Goal: Check status: Check status

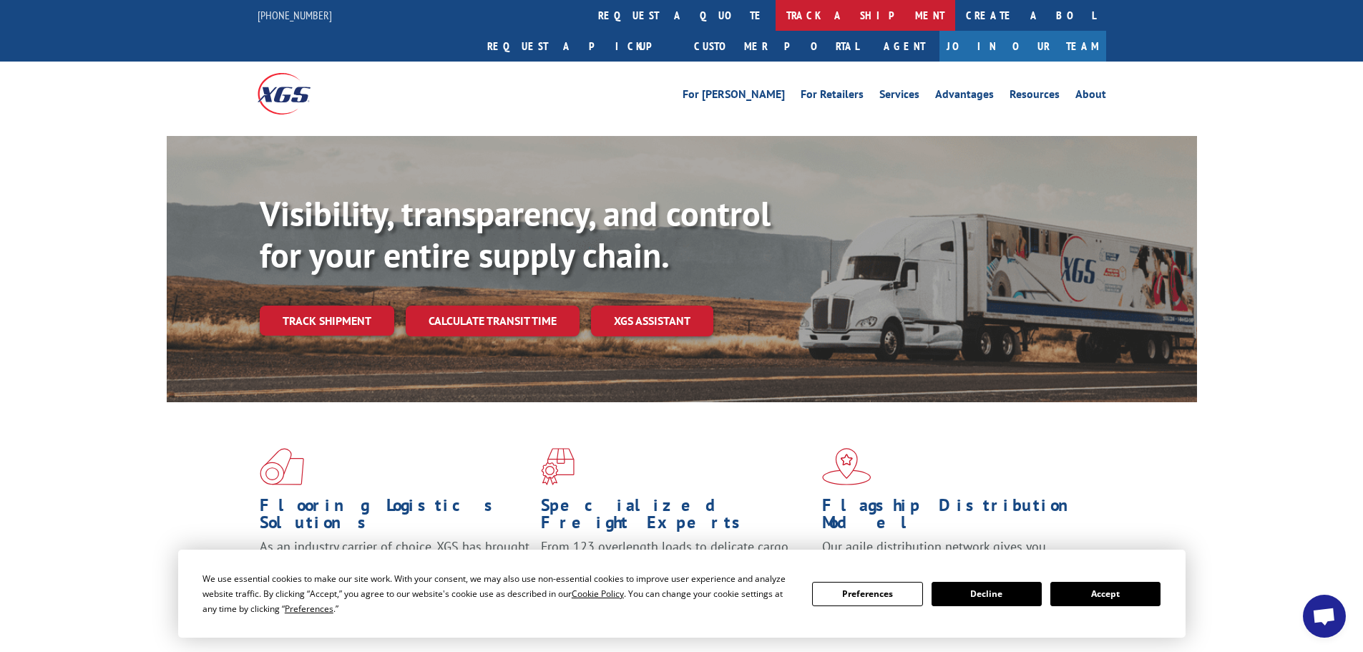
click at [775, 17] on link "track a shipment" at bounding box center [865, 15] width 180 height 31
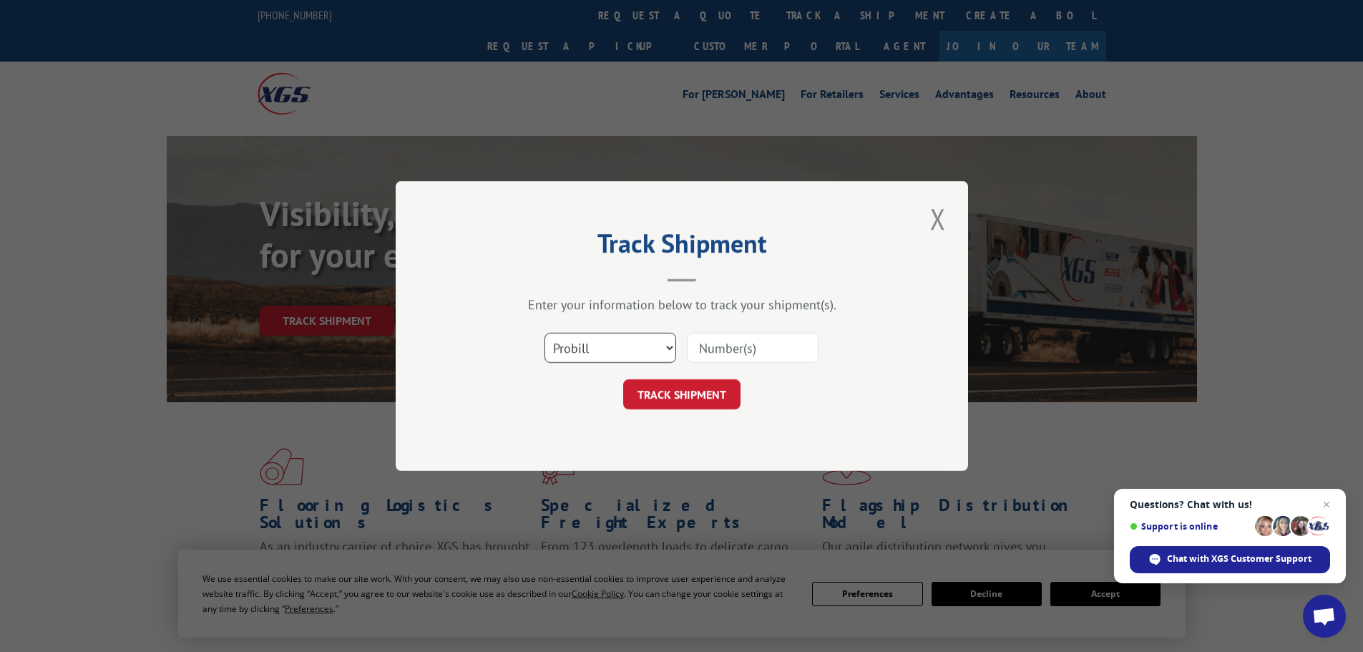
click at [613, 355] on select "Select category... Probill BOL PO" at bounding box center [610, 348] width 132 height 30
select select "bol"
click at [544, 333] on select "Select category... Probill BOL PO" at bounding box center [610, 348] width 132 height 30
click at [718, 343] on input at bounding box center [753, 348] width 132 height 30
paste input "6762910"
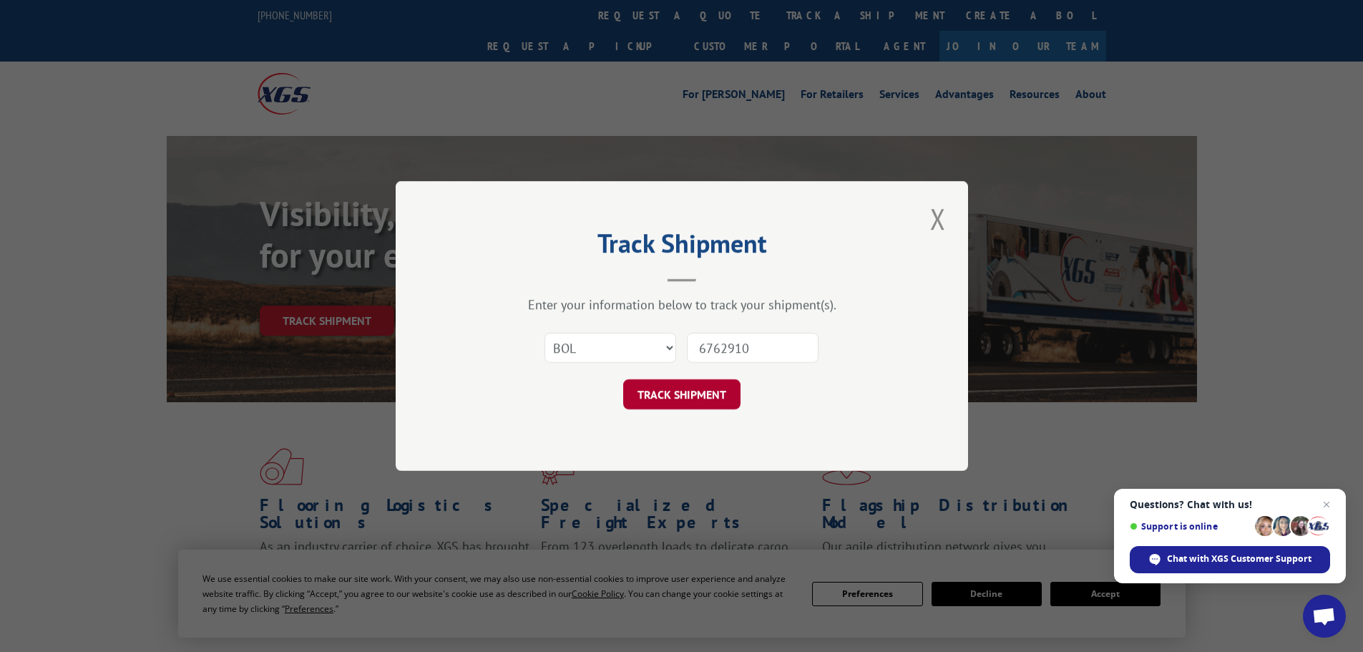
type input "6762910"
click at [670, 396] on button "TRACK SHIPMENT" at bounding box center [681, 394] width 117 height 30
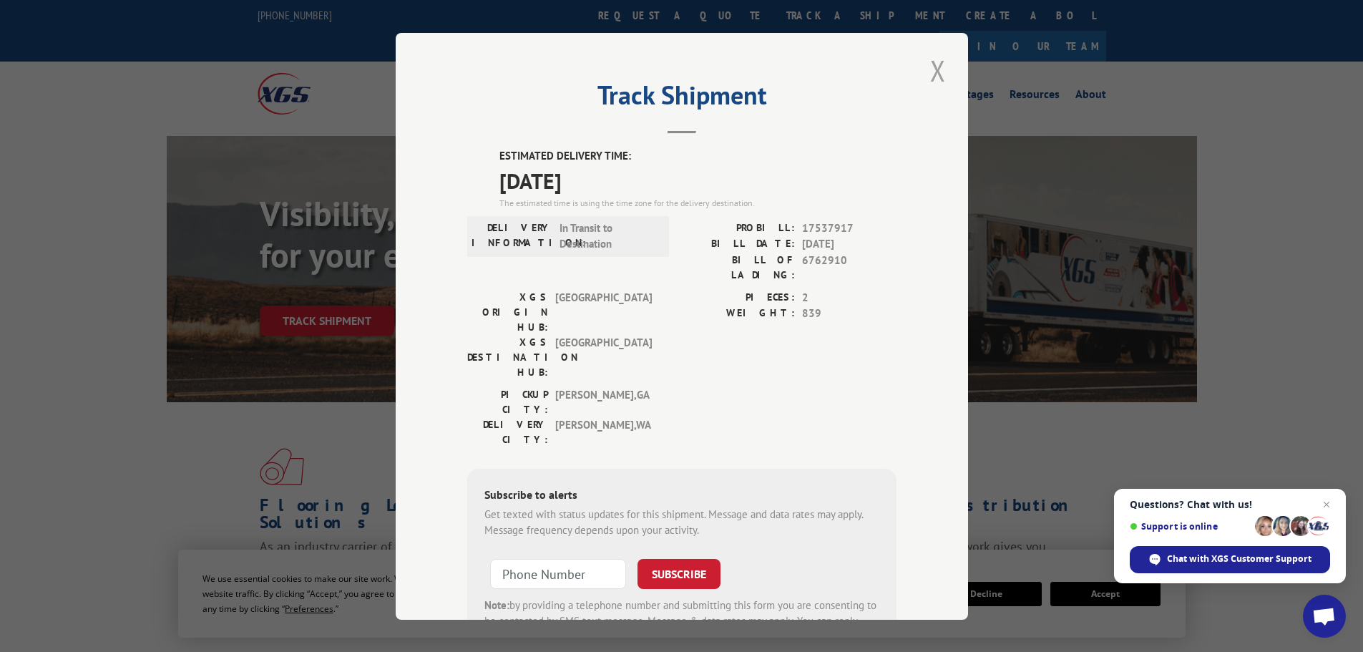
click at [934, 73] on button "Close modal" at bounding box center [938, 70] width 24 height 39
